Goal: Transaction & Acquisition: Purchase product/service

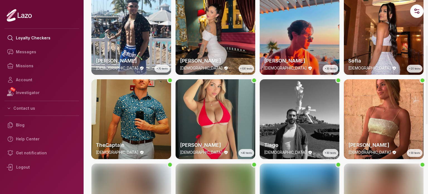
scroll to position [223, 0]
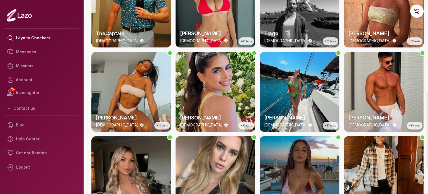
click at [174, 81] on div "[PERSON_NAME] [DEMOGRAPHIC_DATA] +220 tests [PERSON_NAME] [DEMOGRAPHIC_DATA] +2…" at bounding box center [257, 9] width 332 height 421
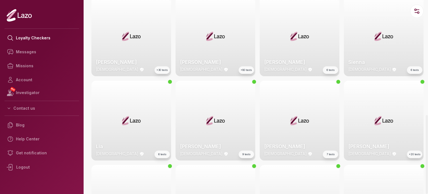
scroll to position [704, 0]
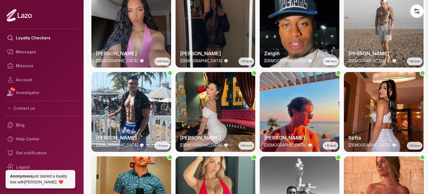
scroll to position [0, 0]
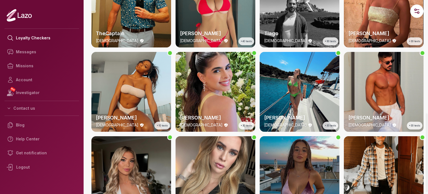
scroll to position [307, 0]
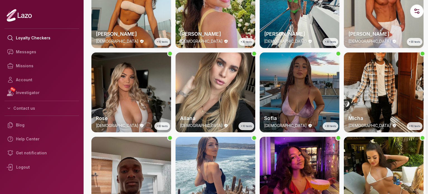
click at [257, 58] on div "[PERSON_NAME] [DEMOGRAPHIC_DATA] +220 tests [PERSON_NAME] [DEMOGRAPHIC_DATA] +2…" at bounding box center [257, 137] width 332 height 842
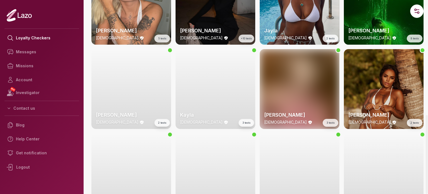
scroll to position [952, 0]
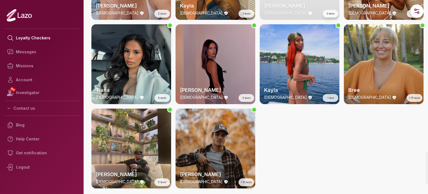
scroll to position [897, 0]
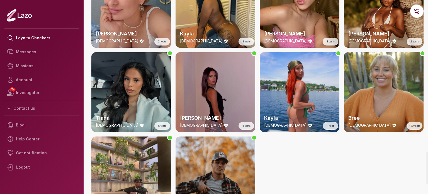
click at [124, 98] on div "Tiana [DEMOGRAPHIC_DATA] 8 tests" at bounding box center [131, 92] width 80 height 80
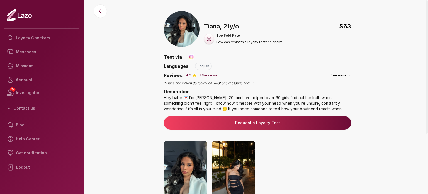
scroll to position [84, 0]
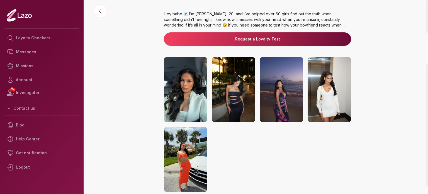
click at [141, 84] on div "🇺🇸 Tiana , [DEMOGRAPHIC_DATA] $ 63 Top Fold Rate Few can resist this loyalty te…" at bounding box center [257, 80] width 341 height 307
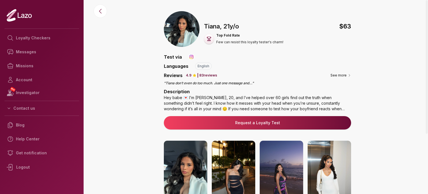
click at [328, 172] on img at bounding box center [330, 173] width 44 height 65
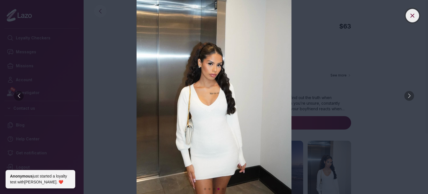
click at [413, 15] on icon at bounding box center [412, 15] width 3 height 3
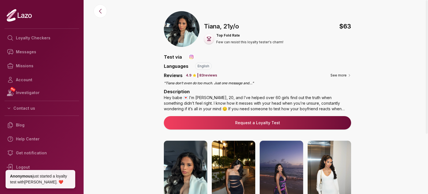
click at [176, 176] on img at bounding box center [186, 173] width 44 height 65
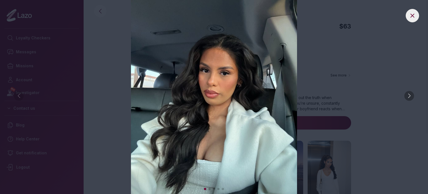
click at [409, 94] on div at bounding box center [410, 96] width 10 height 10
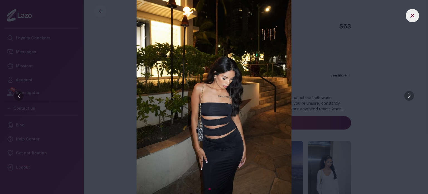
click at [17, 94] on div at bounding box center [19, 96] width 10 height 10
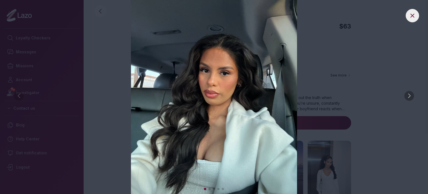
click at [409, 93] on div at bounding box center [410, 96] width 10 height 10
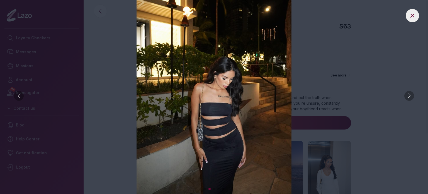
click at [409, 93] on div at bounding box center [410, 96] width 10 height 10
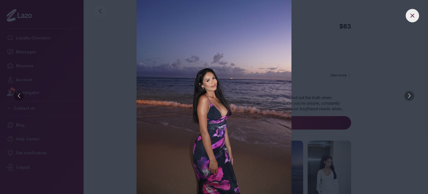
click at [409, 93] on div at bounding box center [410, 96] width 10 height 10
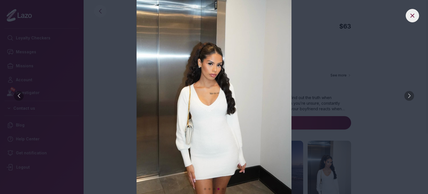
click at [409, 93] on div at bounding box center [410, 96] width 10 height 10
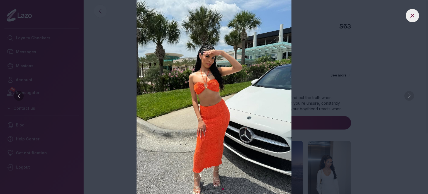
click at [409, 93] on img at bounding box center [214, 97] width 406 height 194
click at [413, 18] on icon at bounding box center [412, 15] width 7 height 7
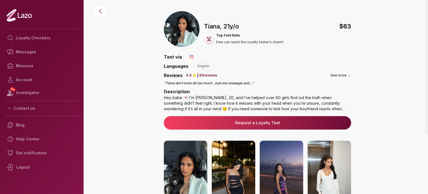
click at [126, 68] on div "🇺🇸 Tiana , [DEMOGRAPHIC_DATA] $ 63 Top Fold Rate Few can resist this loyalty te…" at bounding box center [257, 164] width 341 height 307
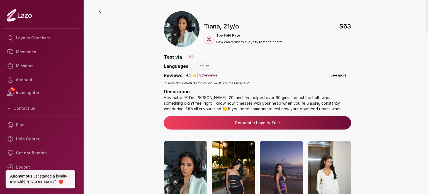
click at [98, 10] on icon at bounding box center [100, 11] width 7 height 7
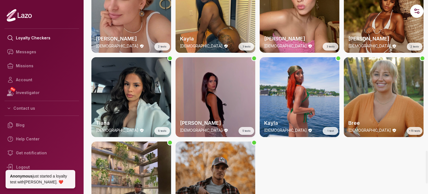
scroll to position [952, 0]
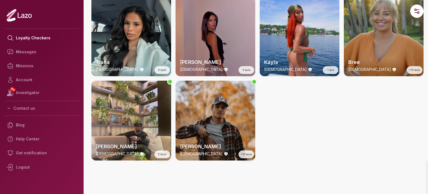
click at [374, 47] on div "Bree [DEMOGRAPHIC_DATA] +70 tests" at bounding box center [384, 36] width 80 height 80
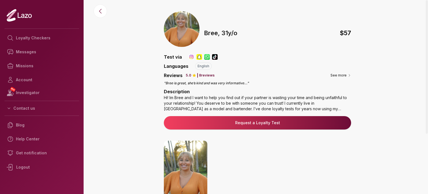
scroll to position [56, 0]
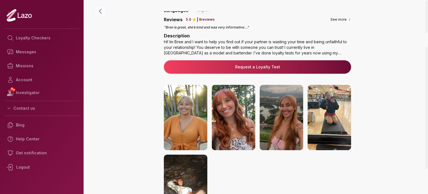
click at [98, 9] on icon at bounding box center [100, 11] width 7 height 7
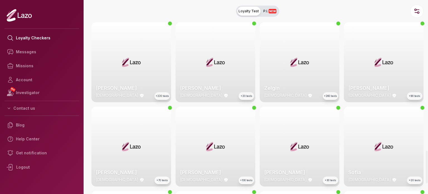
scroll to position [892, 0]
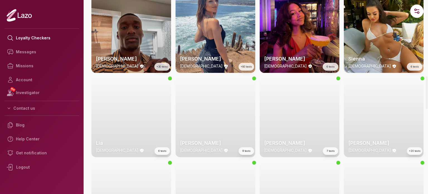
scroll to position [478, 0]
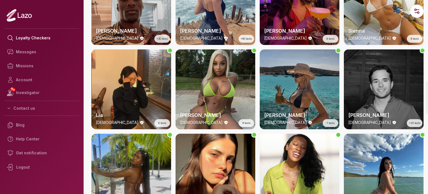
click at [153, 106] on div "Lia [DEMOGRAPHIC_DATA] 6 tests" at bounding box center [131, 89] width 80 height 80
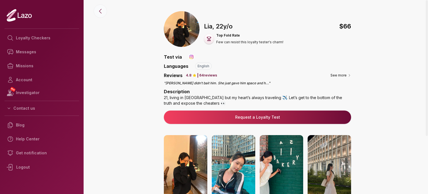
click at [99, 12] on icon at bounding box center [100, 11] width 7 height 7
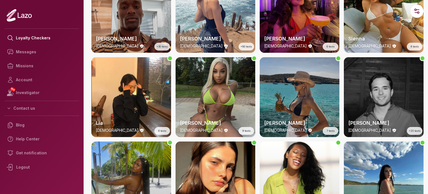
click at [85, 100] on div "Loyalty Checkers Messages Missions Account NEW Investigator Contact us Blog Hel…" at bounding box center [214, 97] width 428 height 194
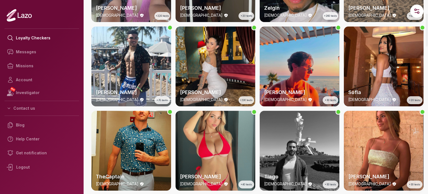
scroll to position [0, 0]
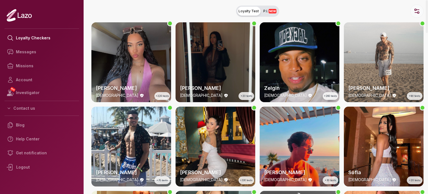
click at [415, 10] on circle "button" at bounding box center [416, 10] width 2 height 2
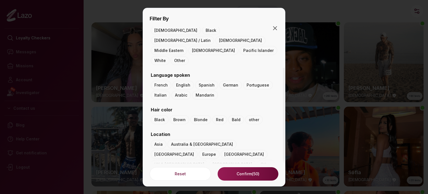
scroll to position [91, 0]
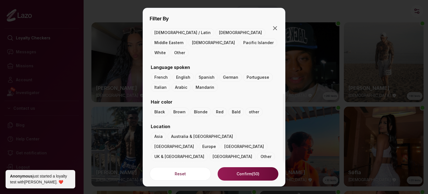
click at [276, 24] on div "Filter By Gender [DEMOGRAPHIC_DATA] [DEMOGRAPHIC_DATA] Other Age ( [DEMOGRAPHIC…" at bounding box center [214, 97] width 143 height 178
click at [276, 25] on icon "button" at bounding box center [275, 28] width 7 height 7
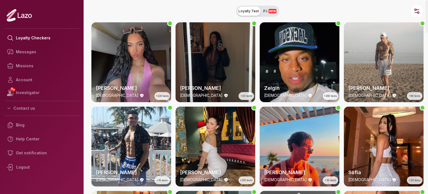
click at [273, 12] on span "NEW" at bounding box center [273, 11] width 8 height 4
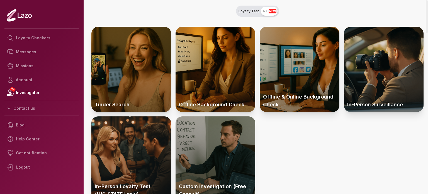
click at [249, 11] on span "Loyalty Test" at bounding box center [249, 11] width 20 height 4
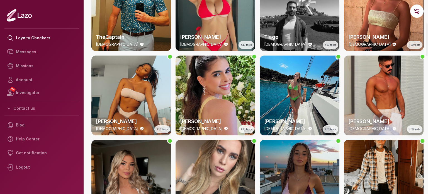
scroll to position [136, 0]
